Goal: Complete application form

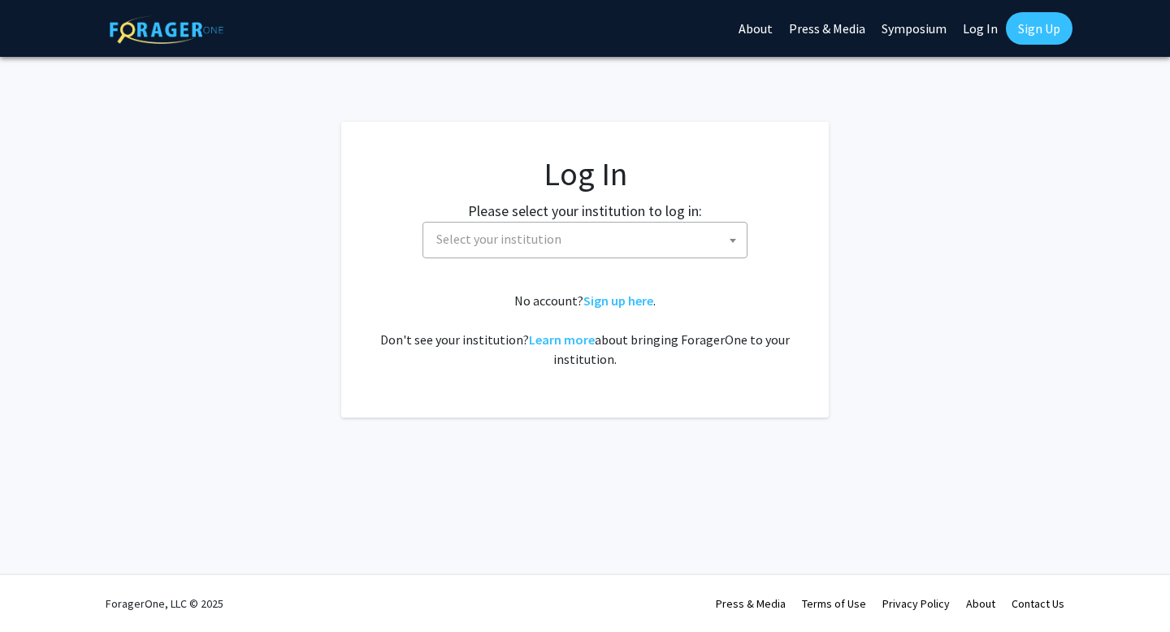
click at [624, 262] on fg-card-body "Log In Please select your institution to log in: Baylor University Brandeis Uni…" at bounding box center [585, 269] width 422 height 231
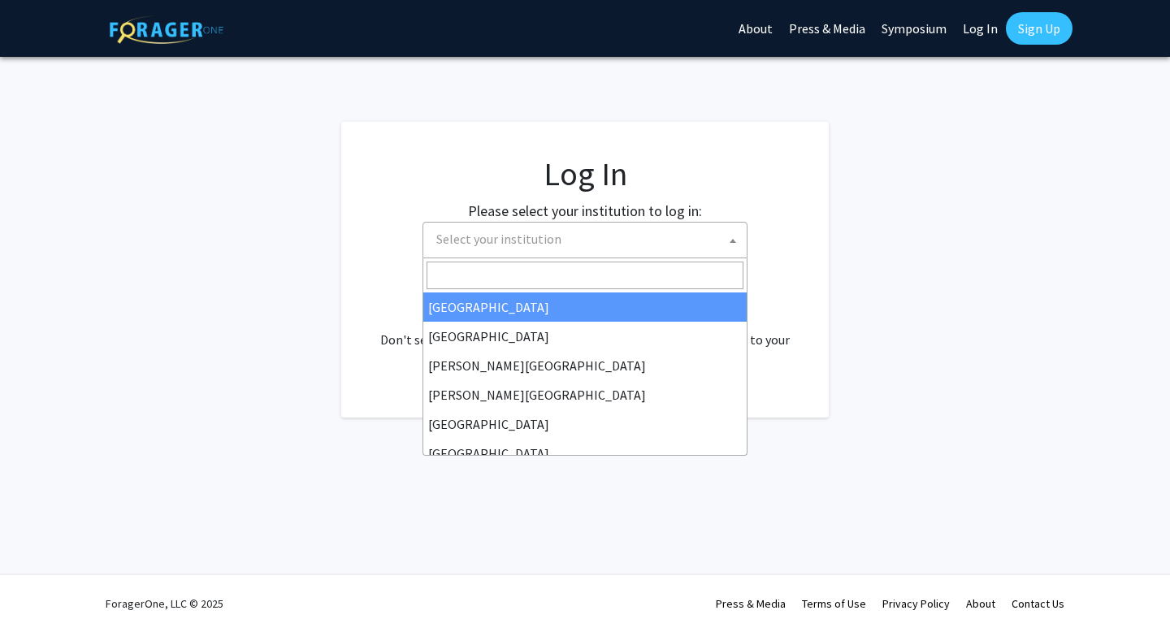
click at [638, 247] on span "Select your institution" at bounding box center [588, 239] width 317 height 33
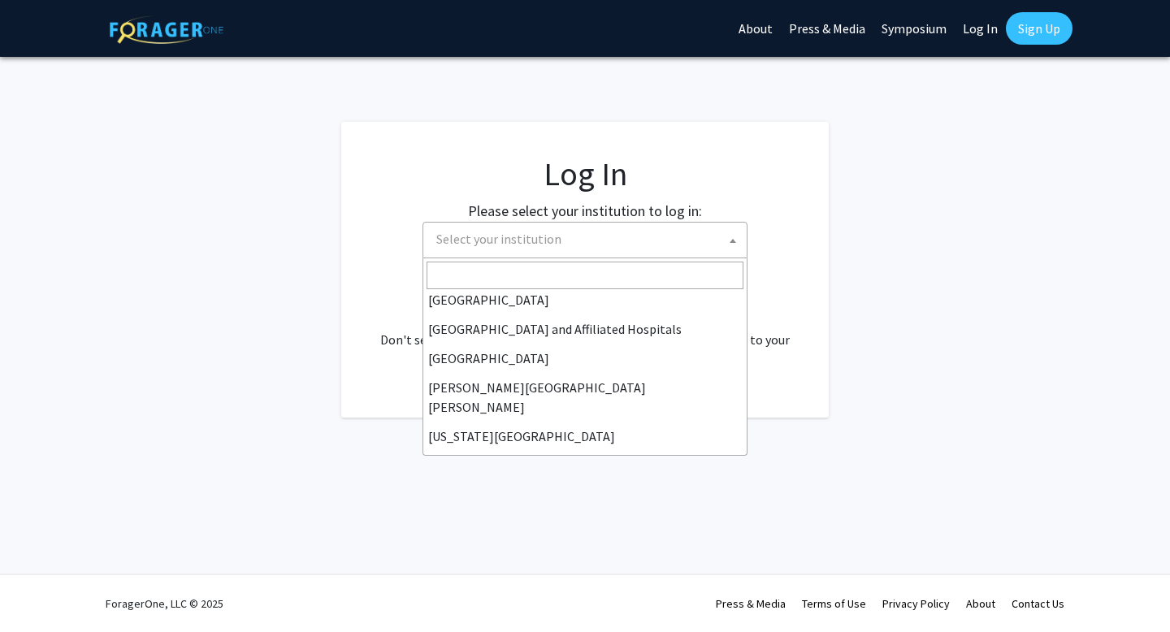
scroll to position [240, 0]
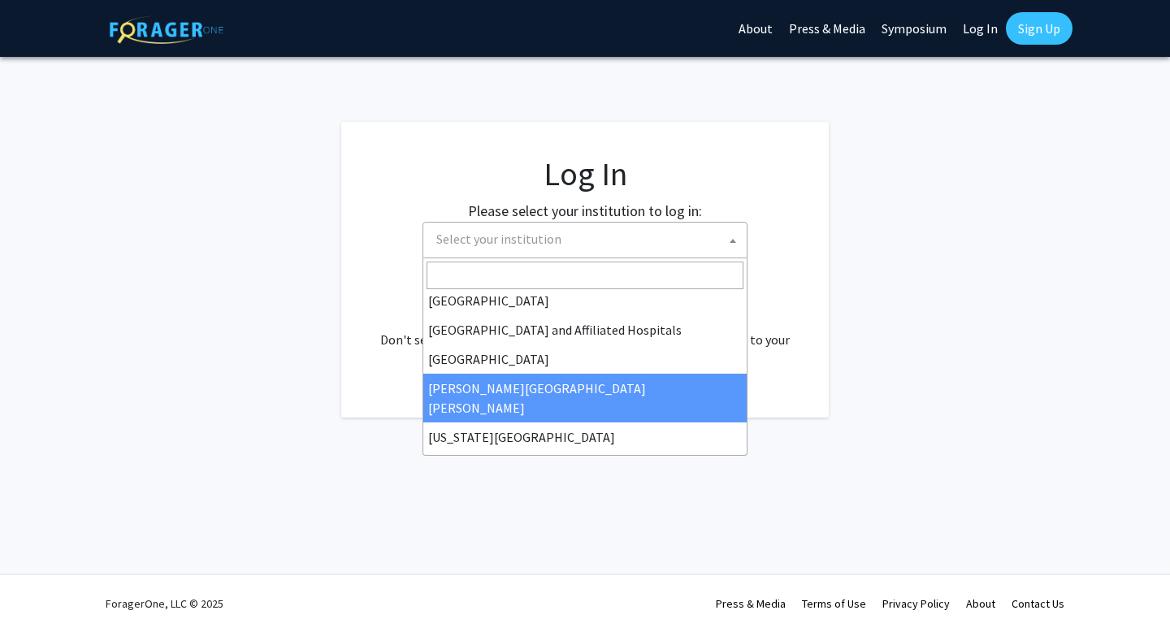
select select "1"
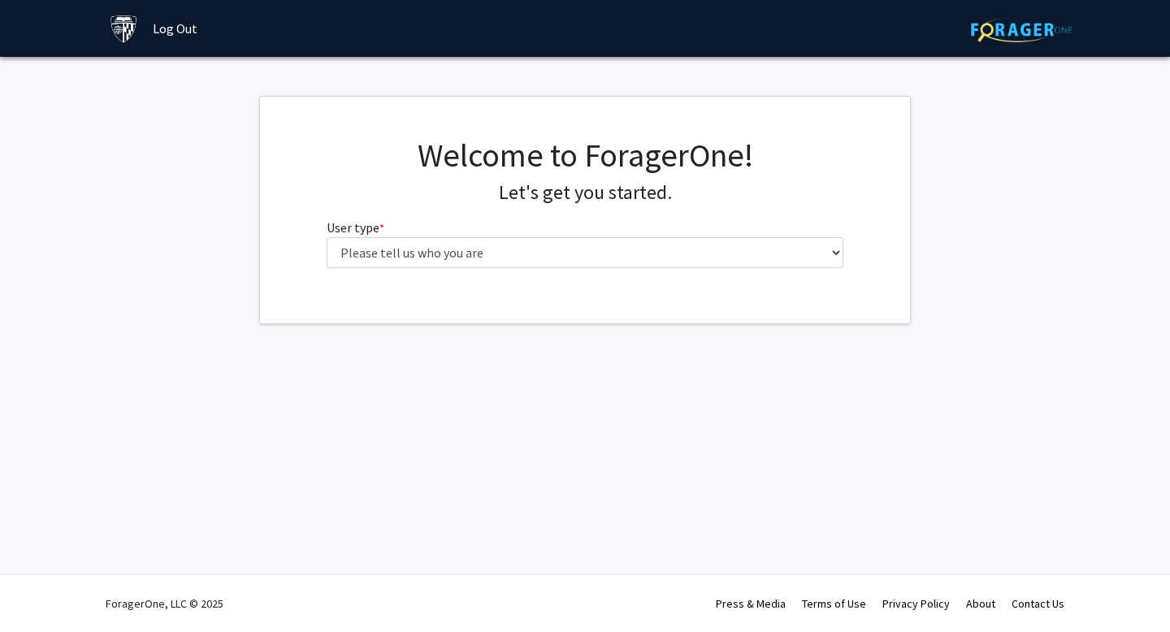
click at [726, 194] on h4 "Let's get you started." at bounding box center [586, 193] width 518 height 24
click at [618, 155] on h1 "Welcome to ForagerOne!" at bounding box center [586, 155] width 518 height 39
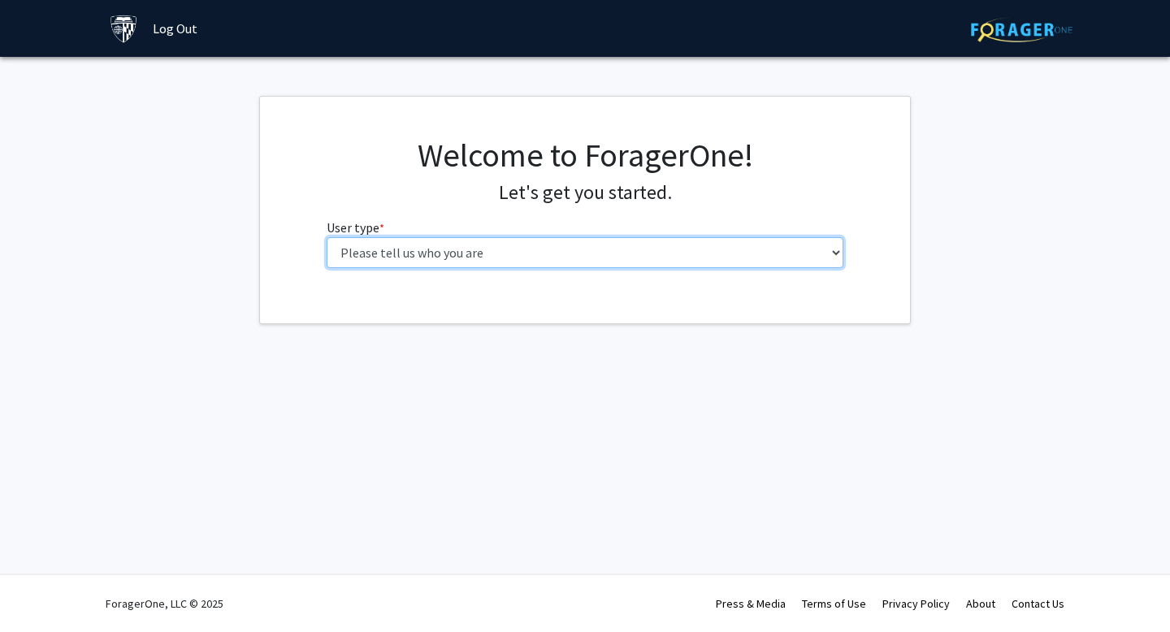
click at [572, 246] on select "Please tell us who you are Undergraduate Student Master's Student Doctoral Cand…" at bounding box center [586, 252] width 518 height 31
select select "2: masters"
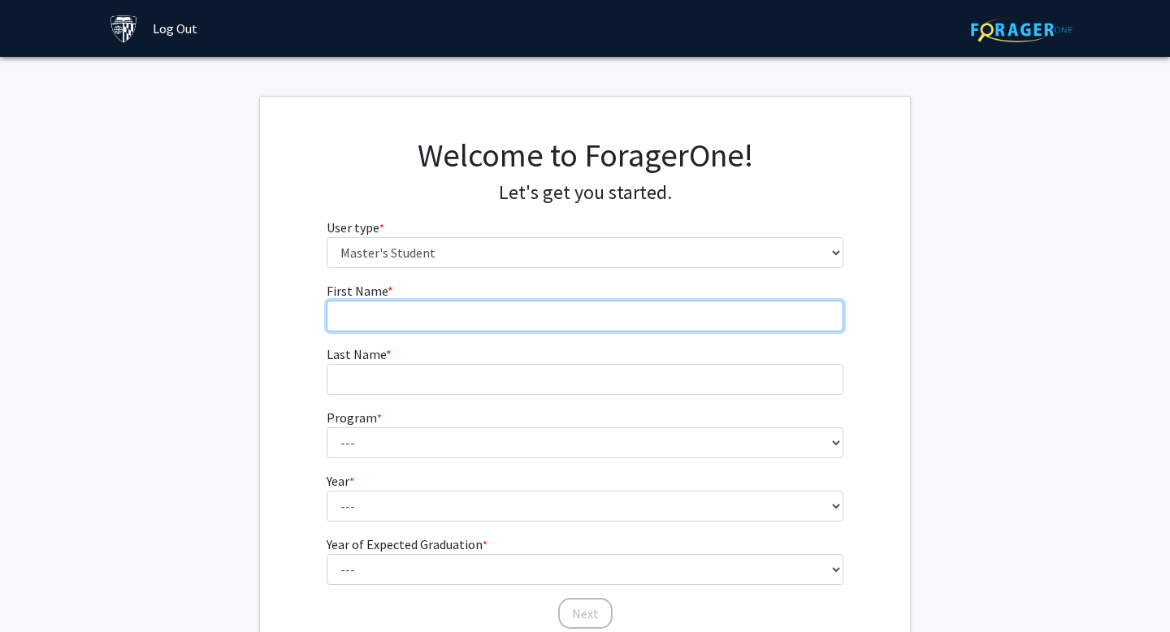
click at [481, 319] on input "First Name * required" at bounding box center [586, 316] width 518 height 31
type input "chengye"
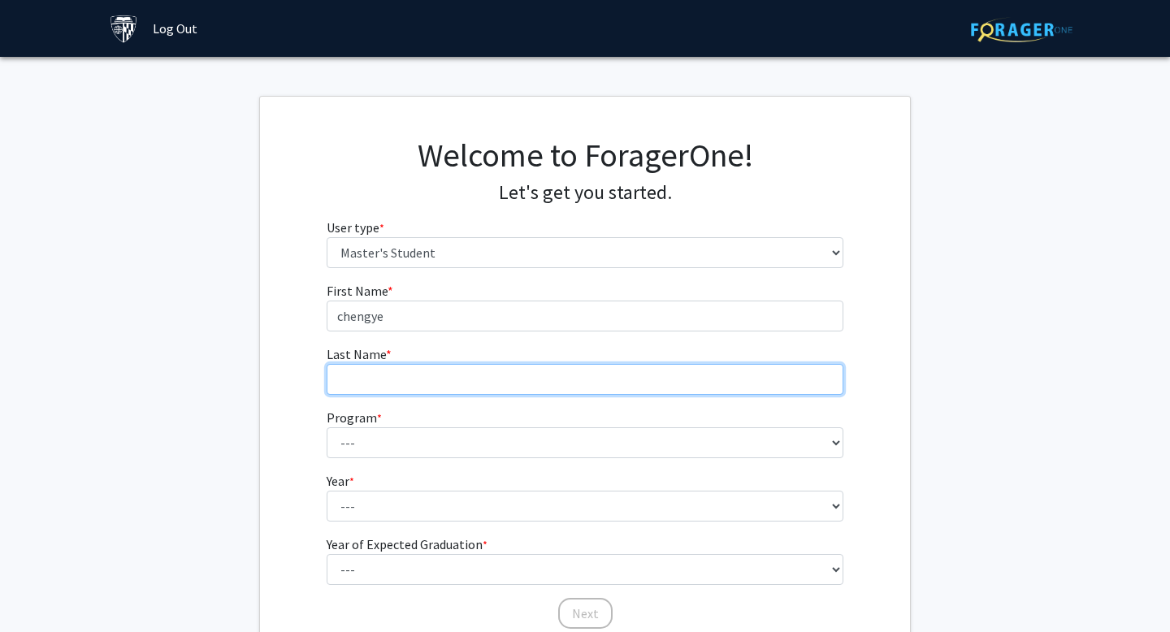
type input "liu"
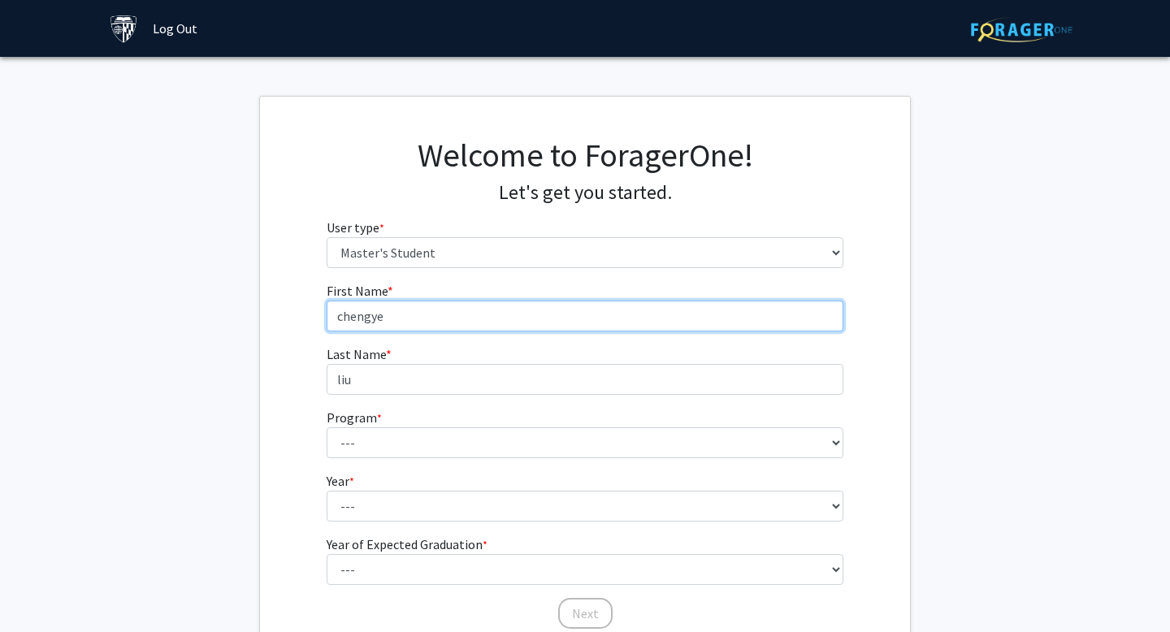
type input "chengye"
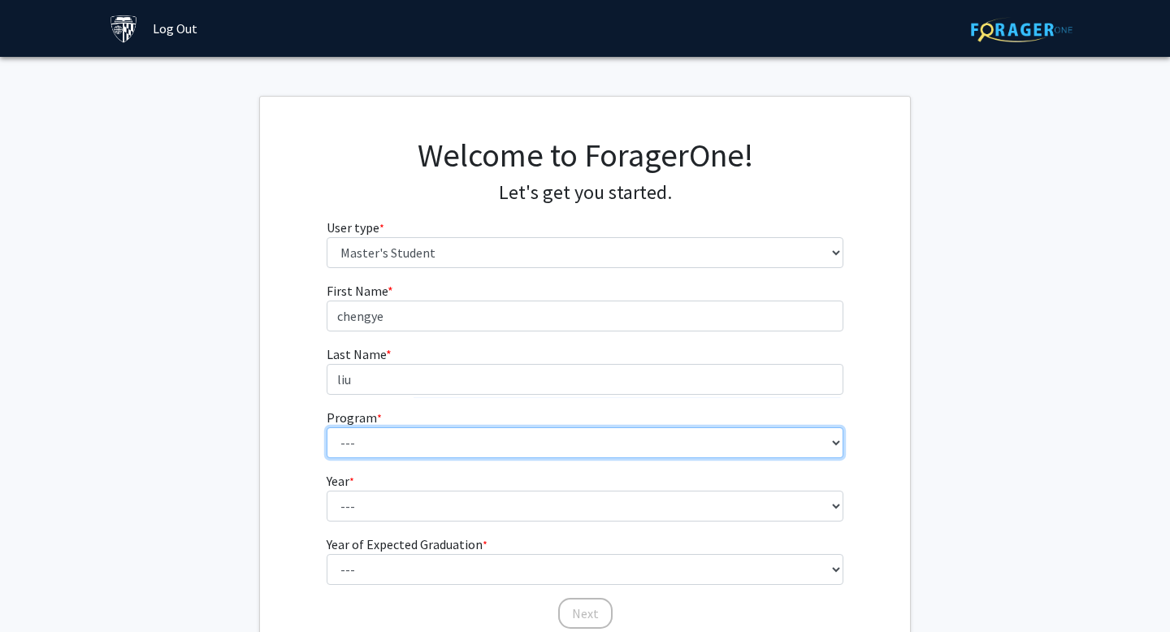
click at [398, 450] on select "--- Anatomy Education Applied and Computational Mathematics Applied Biomedical …" at bounding box center [586, 442] width 518 height 31
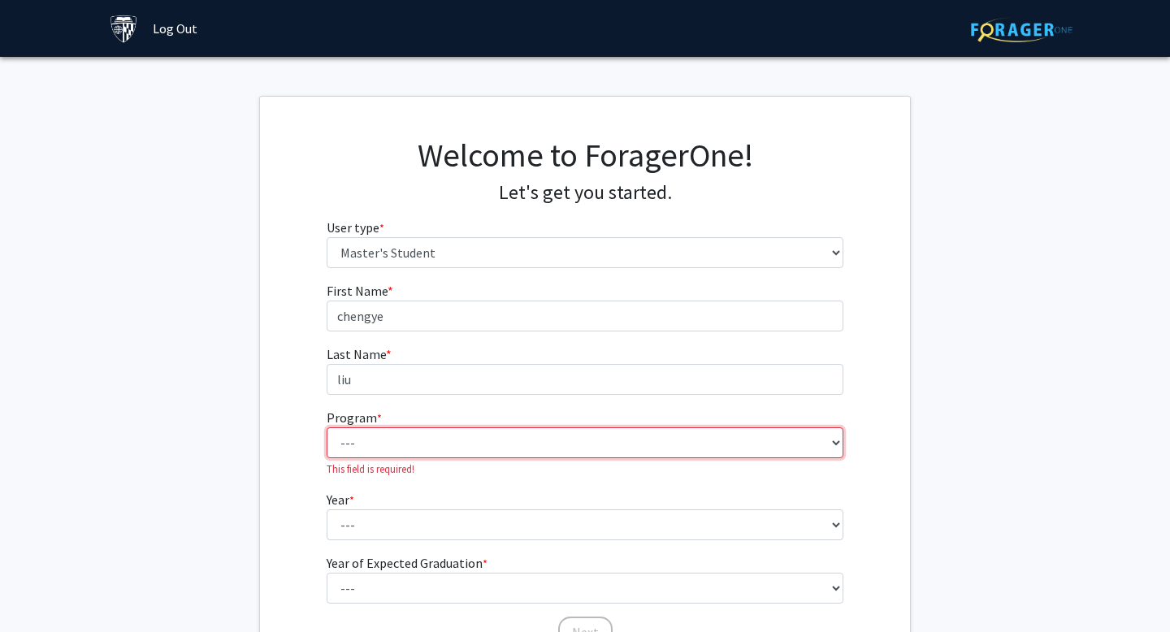
click at [611, 448] on select "--- Anatomy Education Applied and Computational Mathematics Applied Biomedical …" at bounding box center [586, 442] width 518 height 31
select select "71: 59"
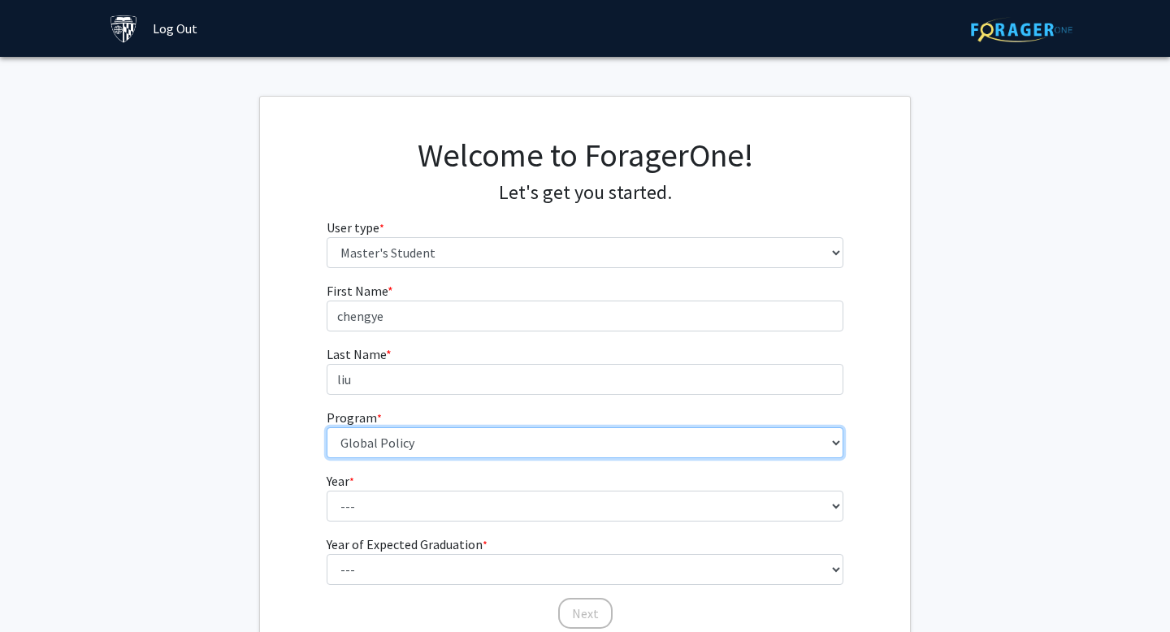
scroll to position [136, 0]
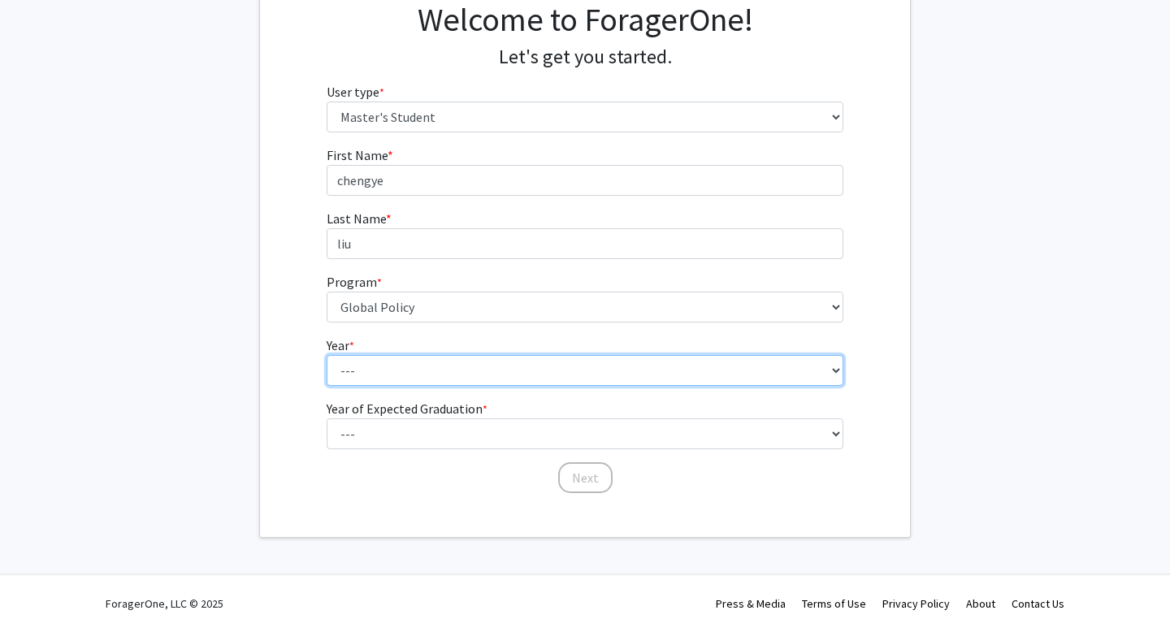
click at [550, 375] on select "--- First Year Second Year" at bounding box center [586, 370] width 518 height 31
select select "1: first_year"
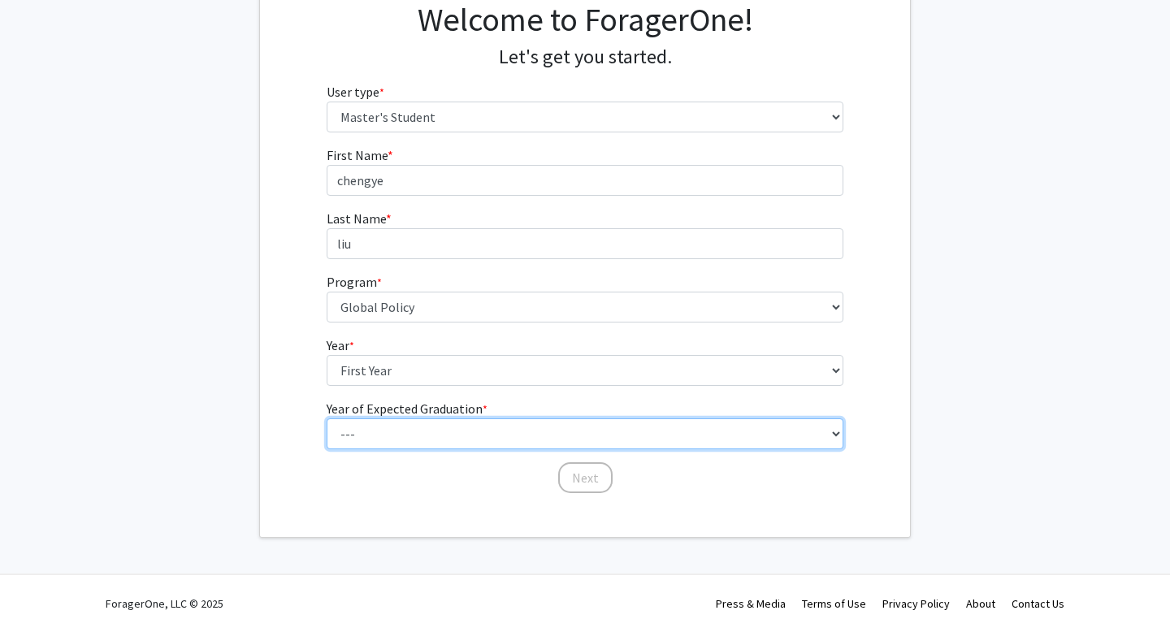
click at [524, 430] on select "--- 2025 2026 2027 2028 2029 2030 2031 2032 2033 2034" at bounding box center [586, 433] width 518 height 31
select select "3: 2027"
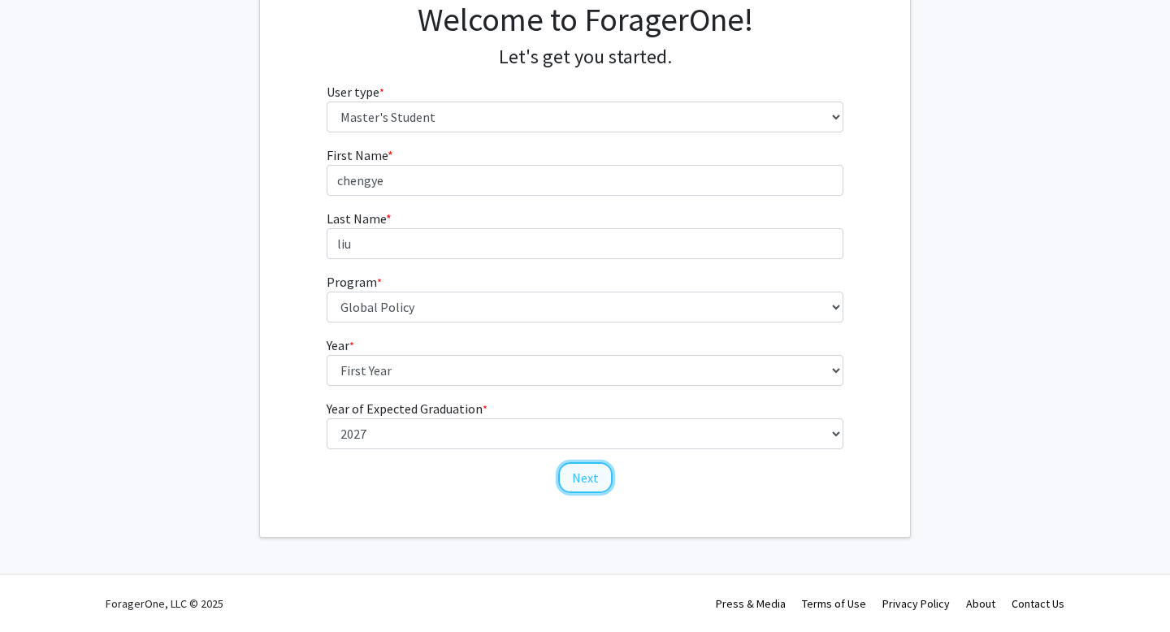
click at [593, 480] on button "Next" at bounding box center [585, 477] width 54 height 31
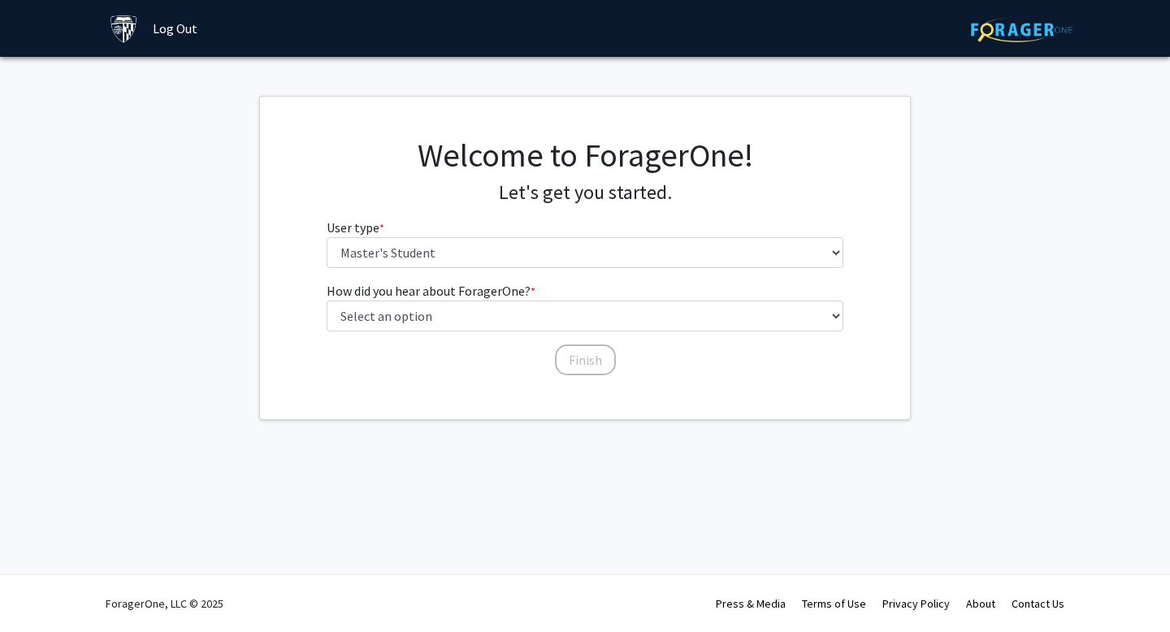
scroll to position [0, 0]
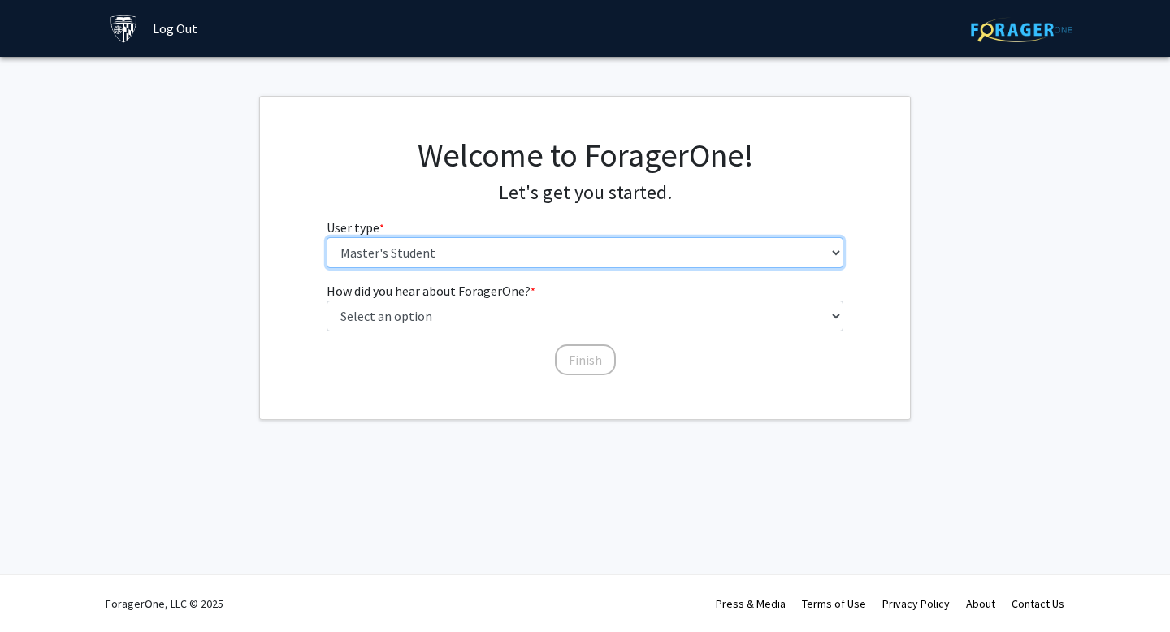
click at [547, 245] on select "Please tell us who you are Undergraduate Student Master's Student Doctoral Cand…" at bounding box center [586, 252] width 518 height 31
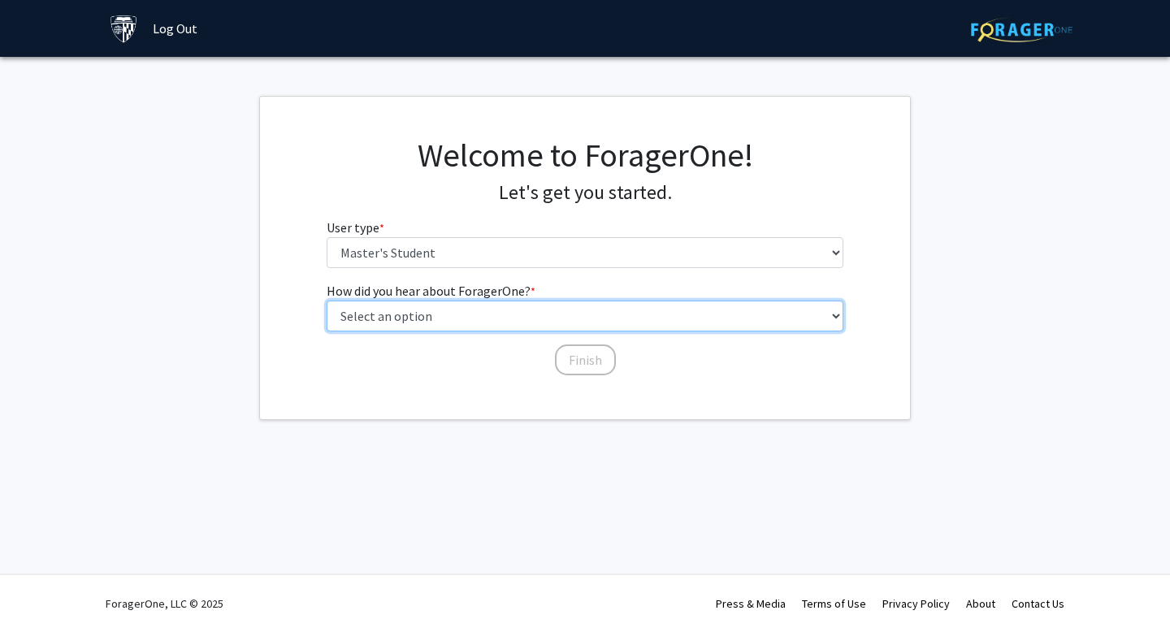
click at [498, 319] on select "Select an option Peer/student recommendation Faculty/staff recommendation Unive…" at bounding box center [586, 316] width 518 height 31
select select "3: university_website"
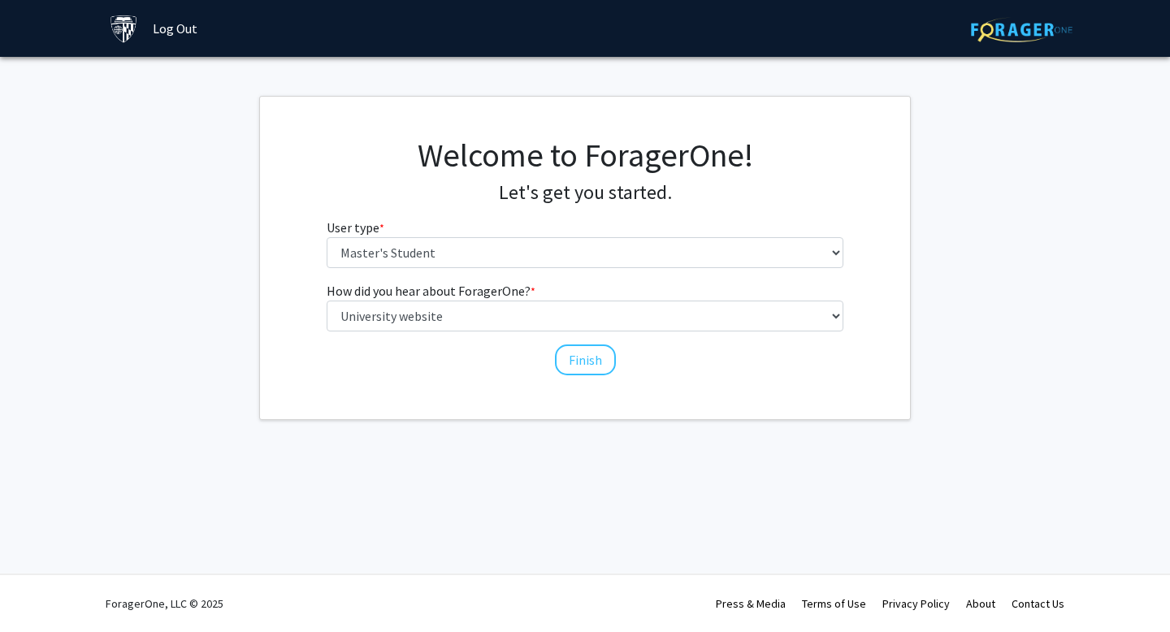
click at [615, 359] on div "Finish" at bounding box center [586, 352] width 518 height 16
click at [591, 362] on button "Finish" at bounding box center [585, 359] width 61 height 31
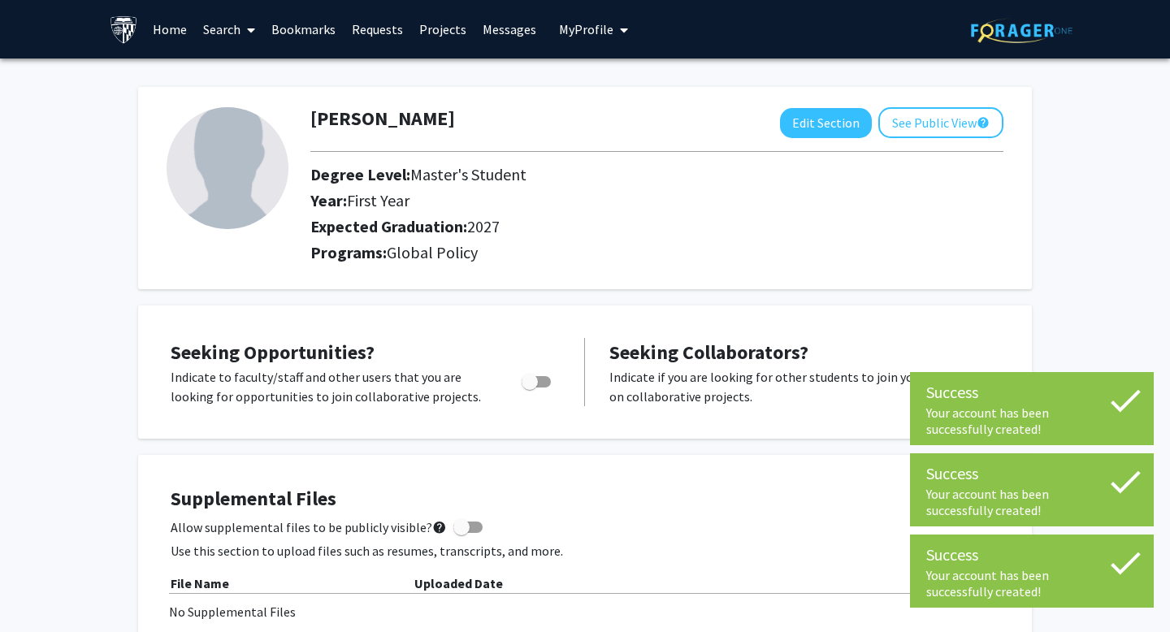
click at [522, 326] on div "Seeking Opportunities? Indicate to faculty/staff and other users that you are l…" at bounding box center [584, 372] width 861 height 101
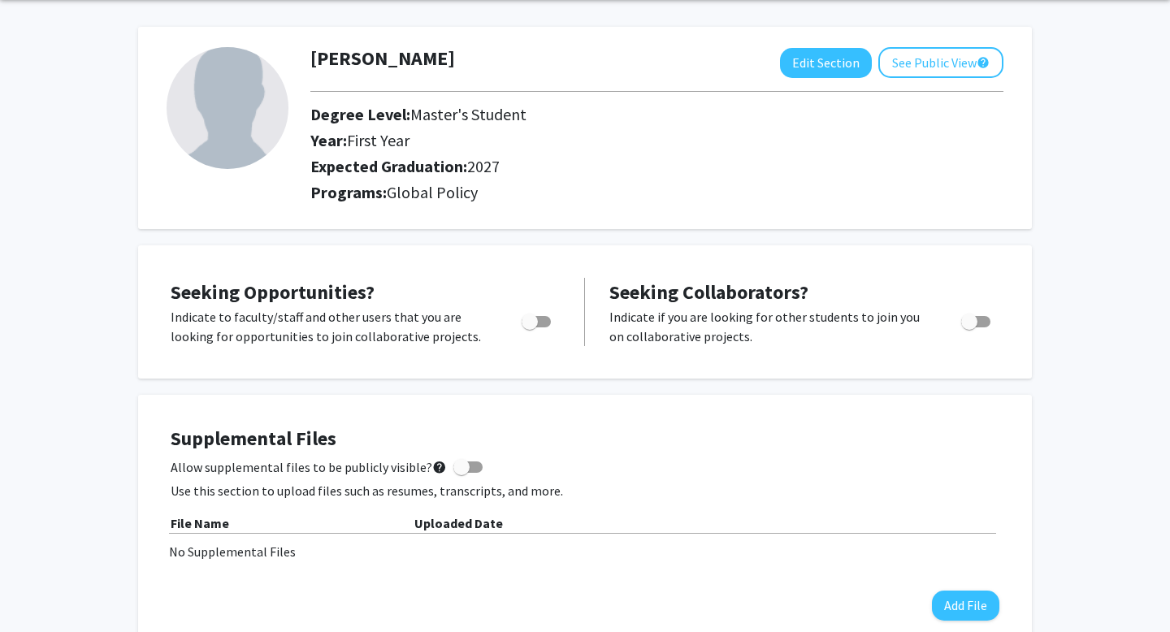
scroll to position [55, 0]
